Goal: Information Seeking & Learning: Find specific fact

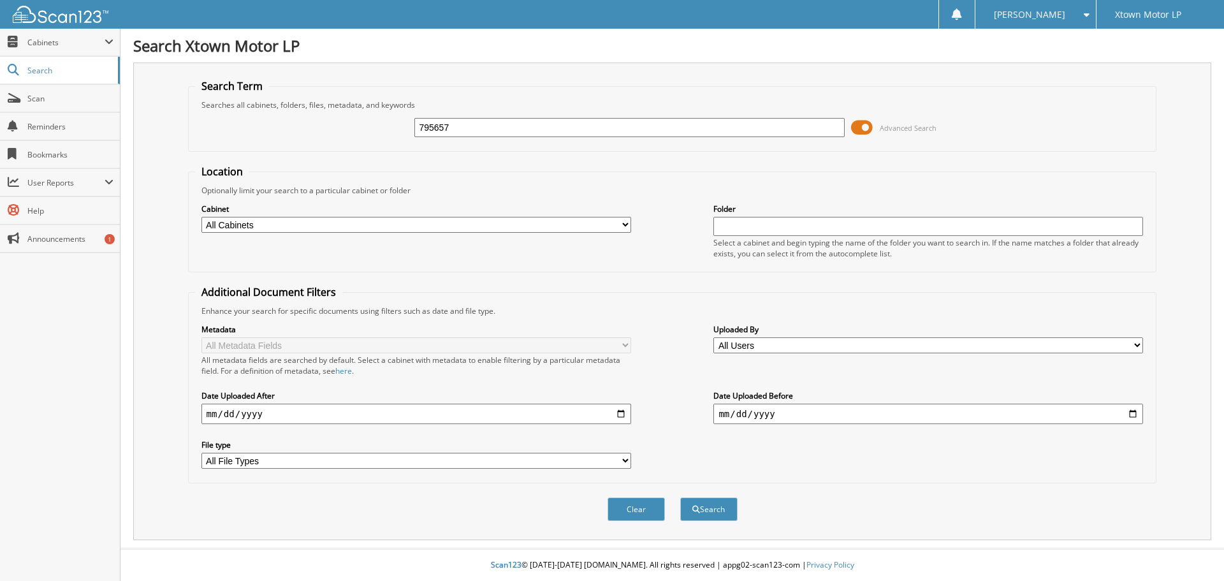
type input "795657"
click at [680, 497] on button "Search" at bounding box center [708, 509] width 57 height 24
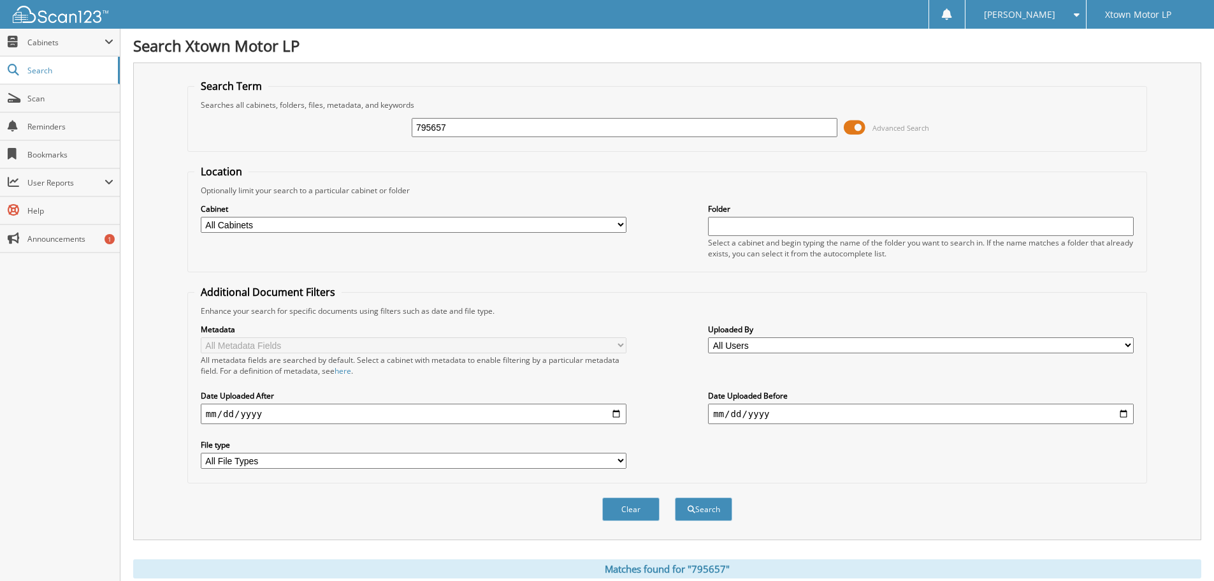
scroll to position [255, 0]
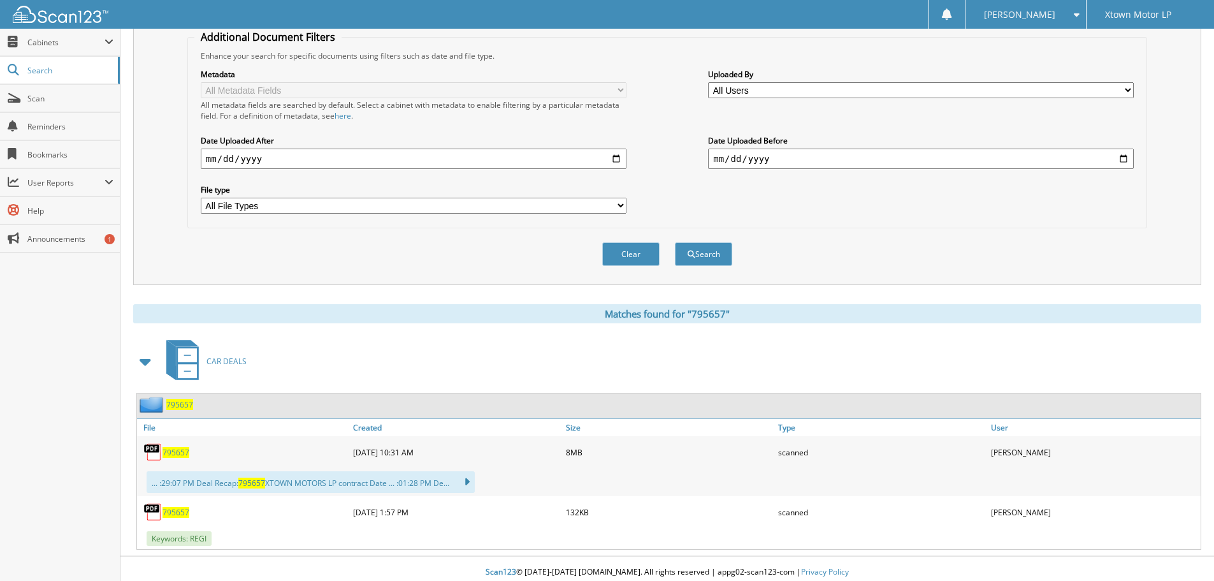
click at [167, 454] on span "795657" at bounding box center [176, 452] width 27 height 11
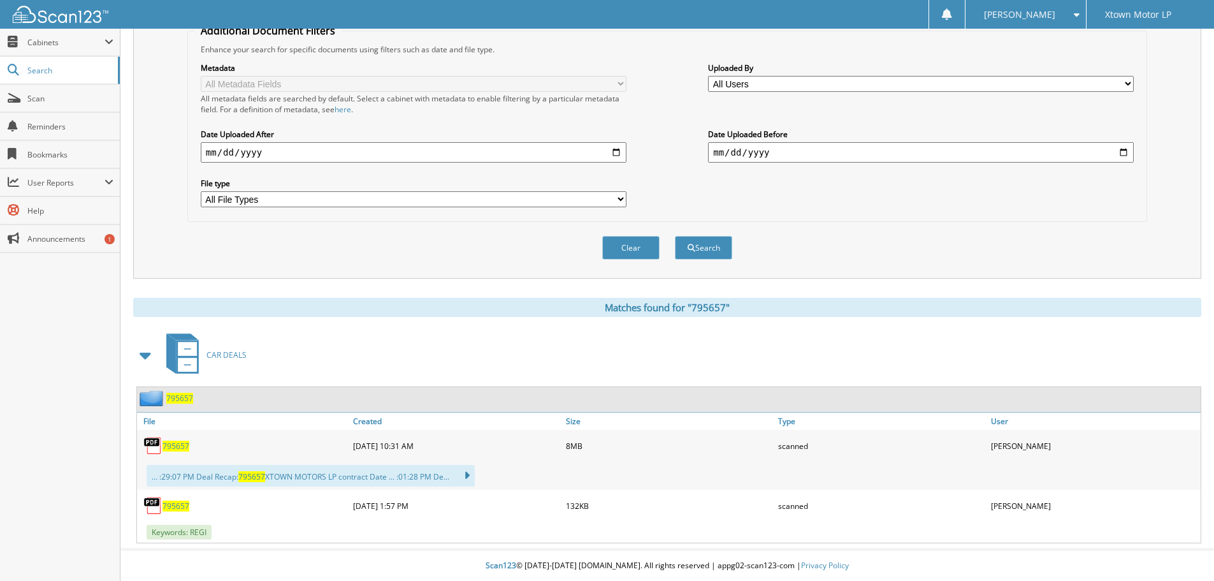
scroll to position [263, 0]
click at [177, 509] on span "795657" at bounding box center [176, 505] width 27 height 11
